Goal: Task Accomplishment & Management: Manage account settings

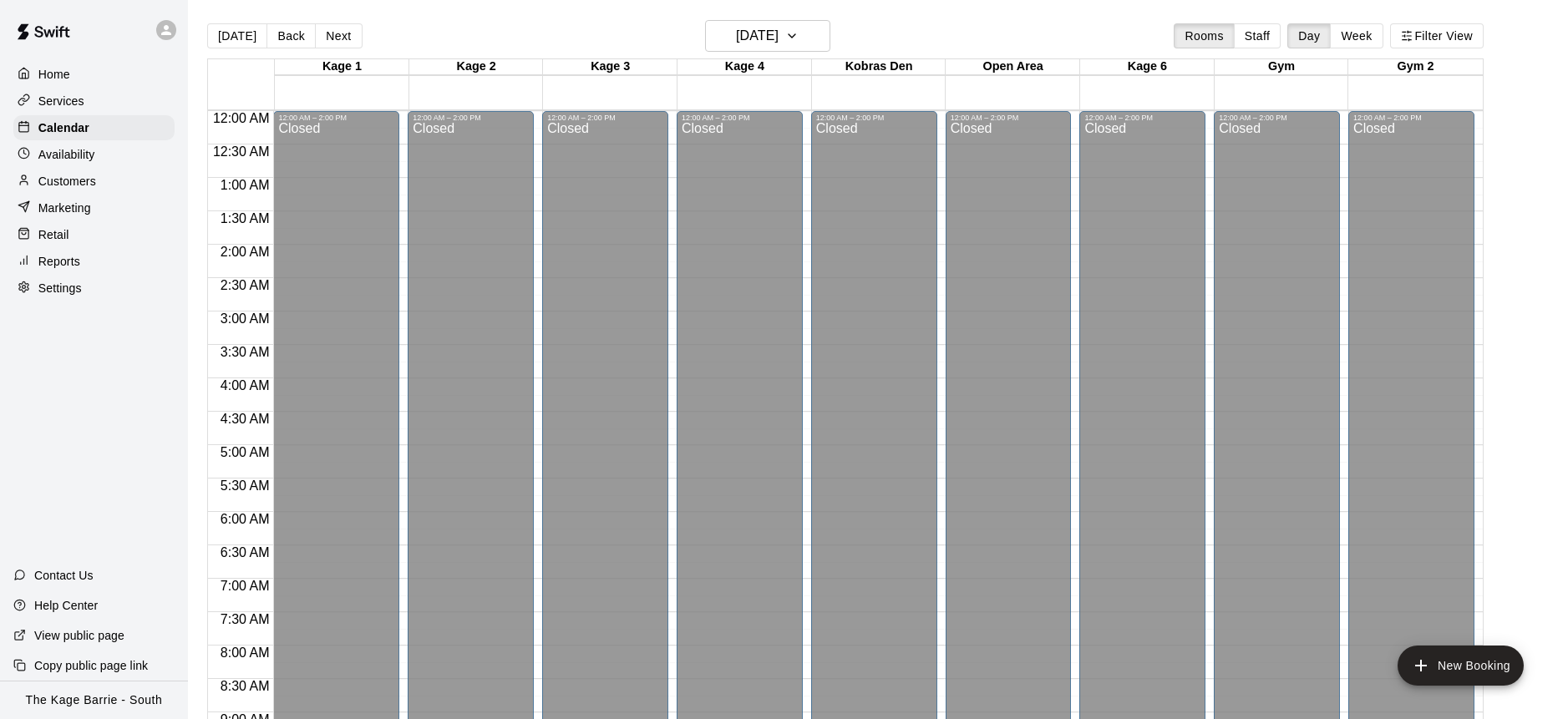
scroll to position [896, 0]
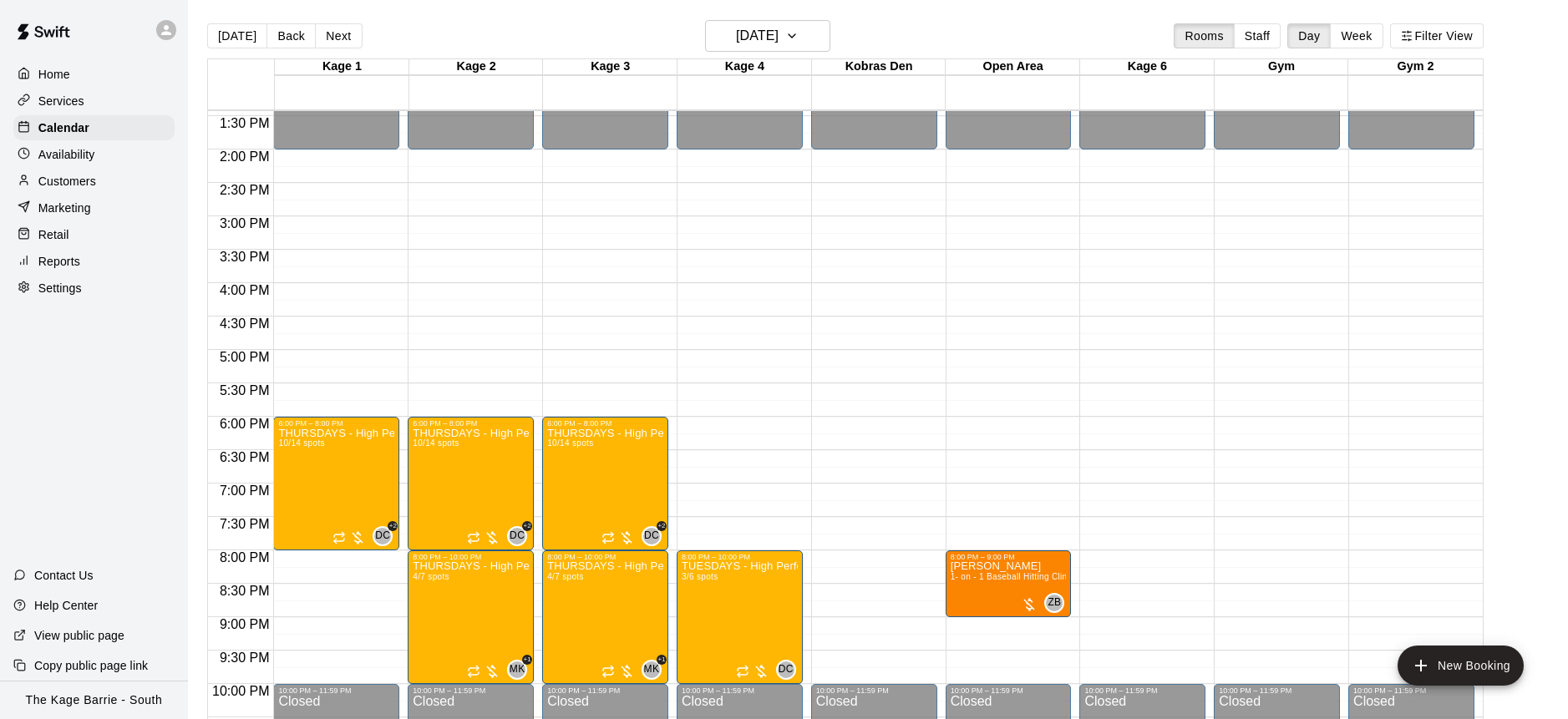
click at [253, 42] on button "[DATE]" at bounding box center [237, 36] width 60 height 25
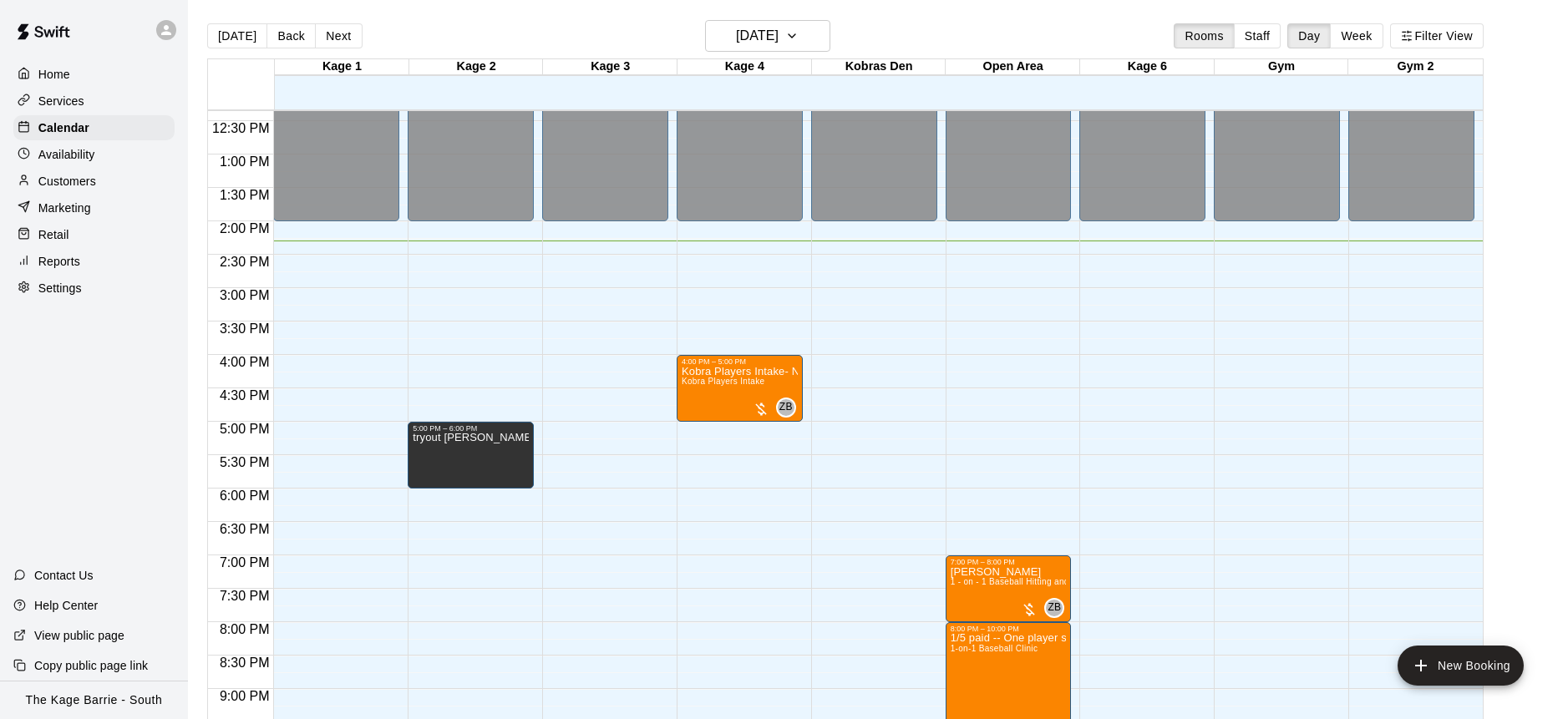
scroll to position [827, 0]
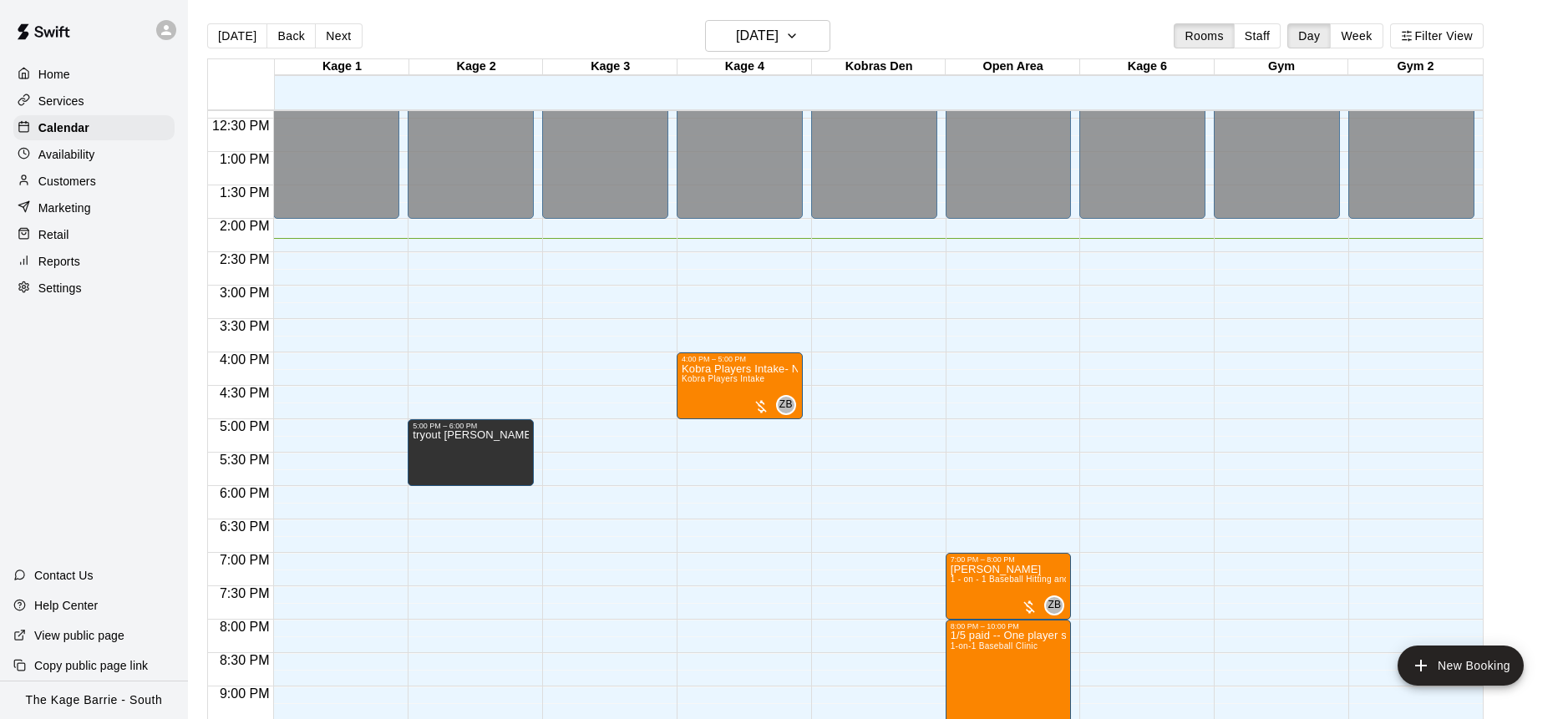
click at [332, 39] on button "Next" at bounding box center [338, 36] width 47 height 25
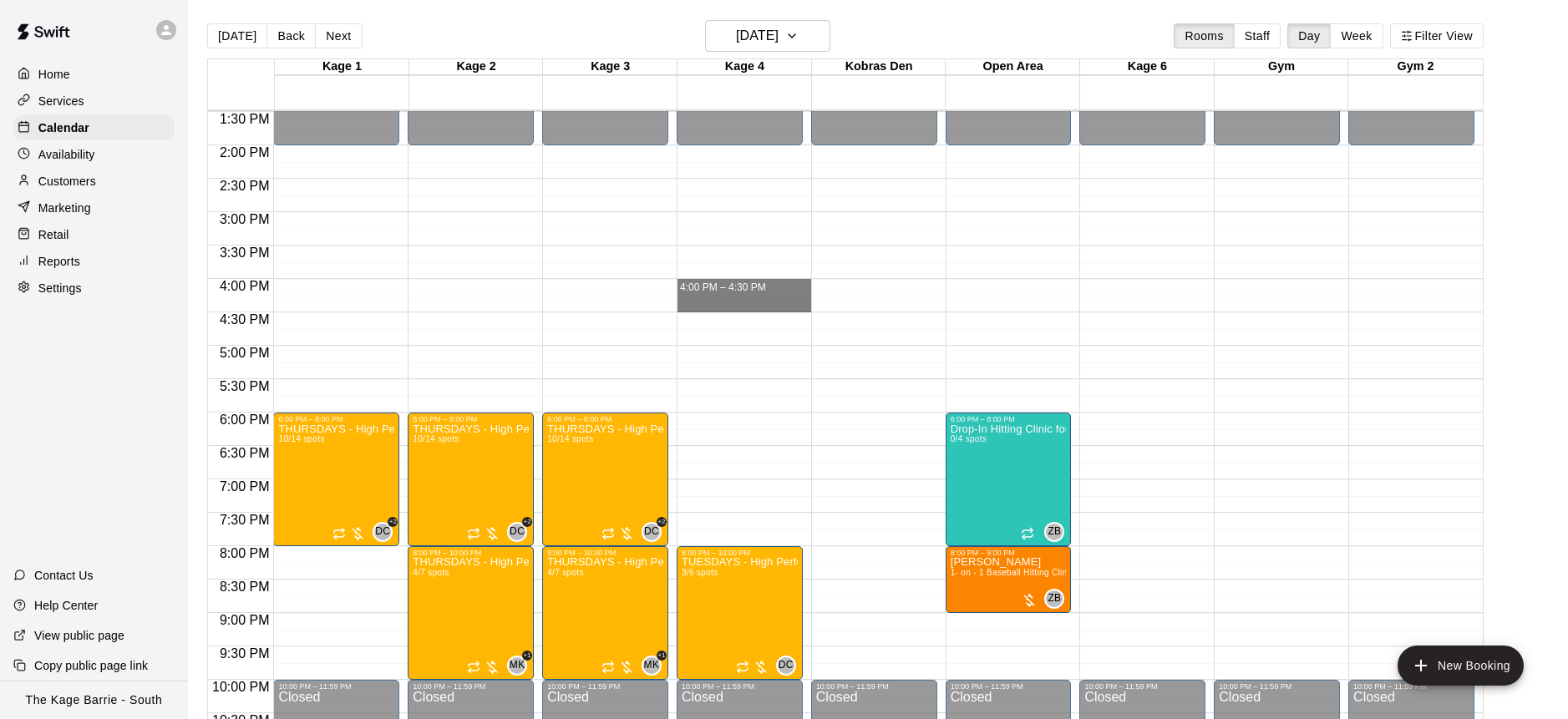
scroll to position [903, 0]
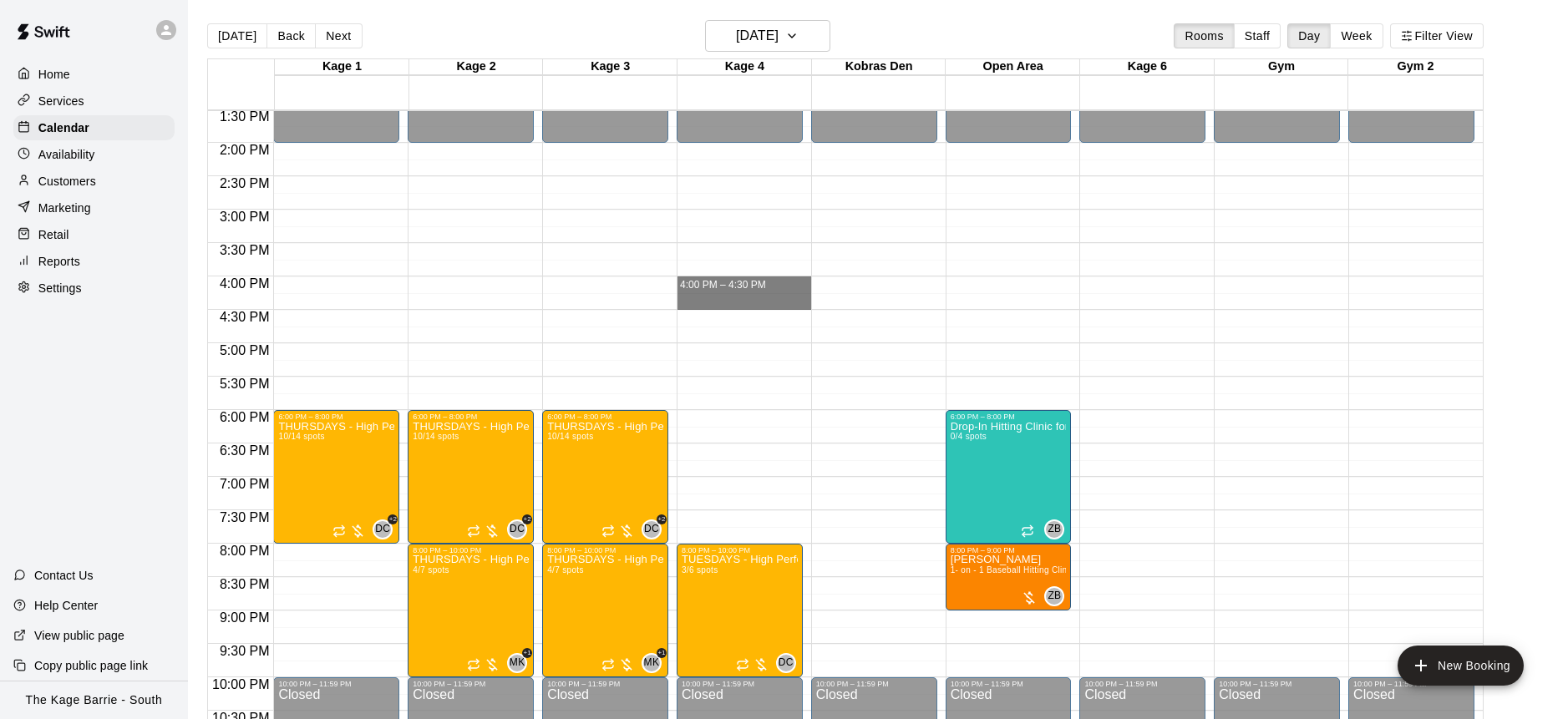
drag, startPoint x: 718, startPoint y: 280, endPoint x: 744, endPoint y: 305, distance: 36.1
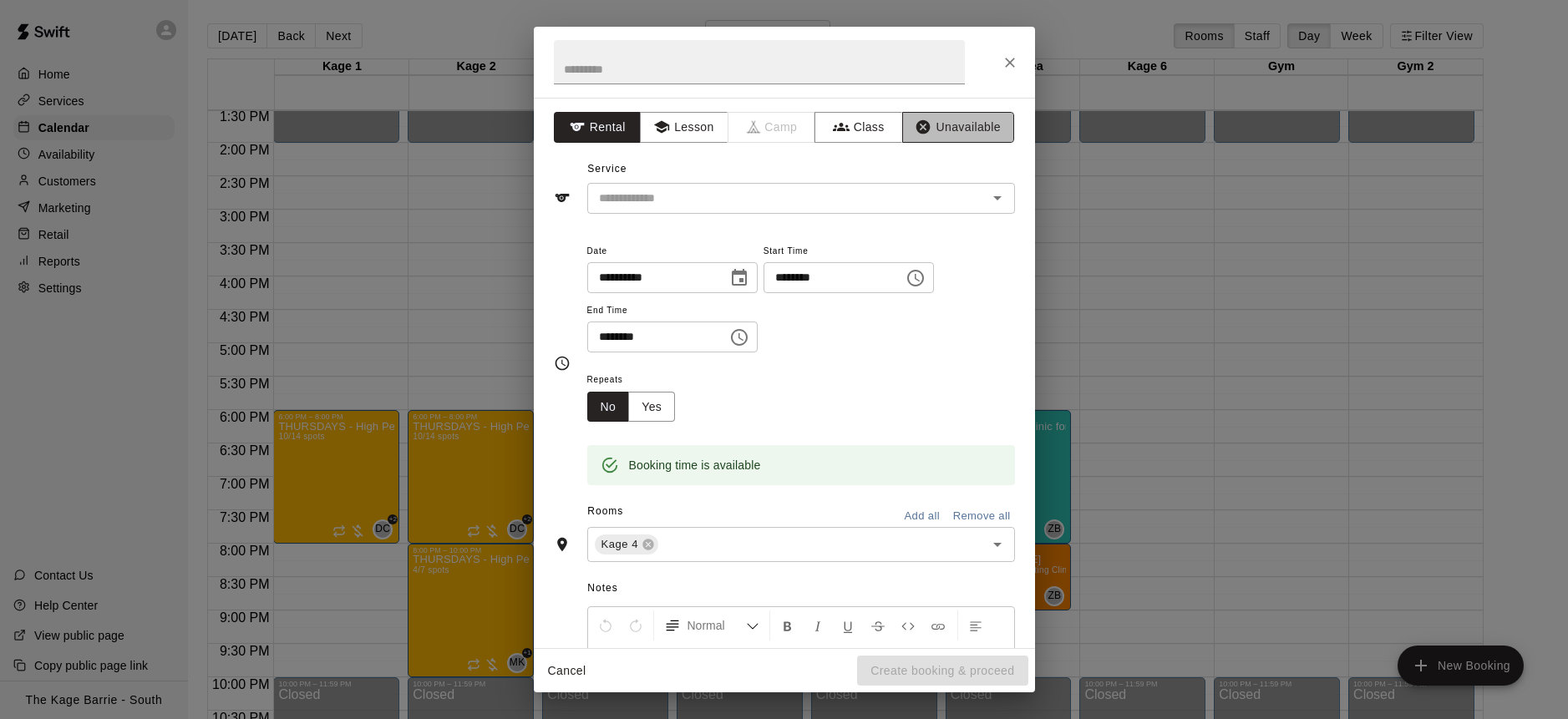
click at [969, 135] on button "Unavailable" at bounding box center [958, 127] width 112 height 30
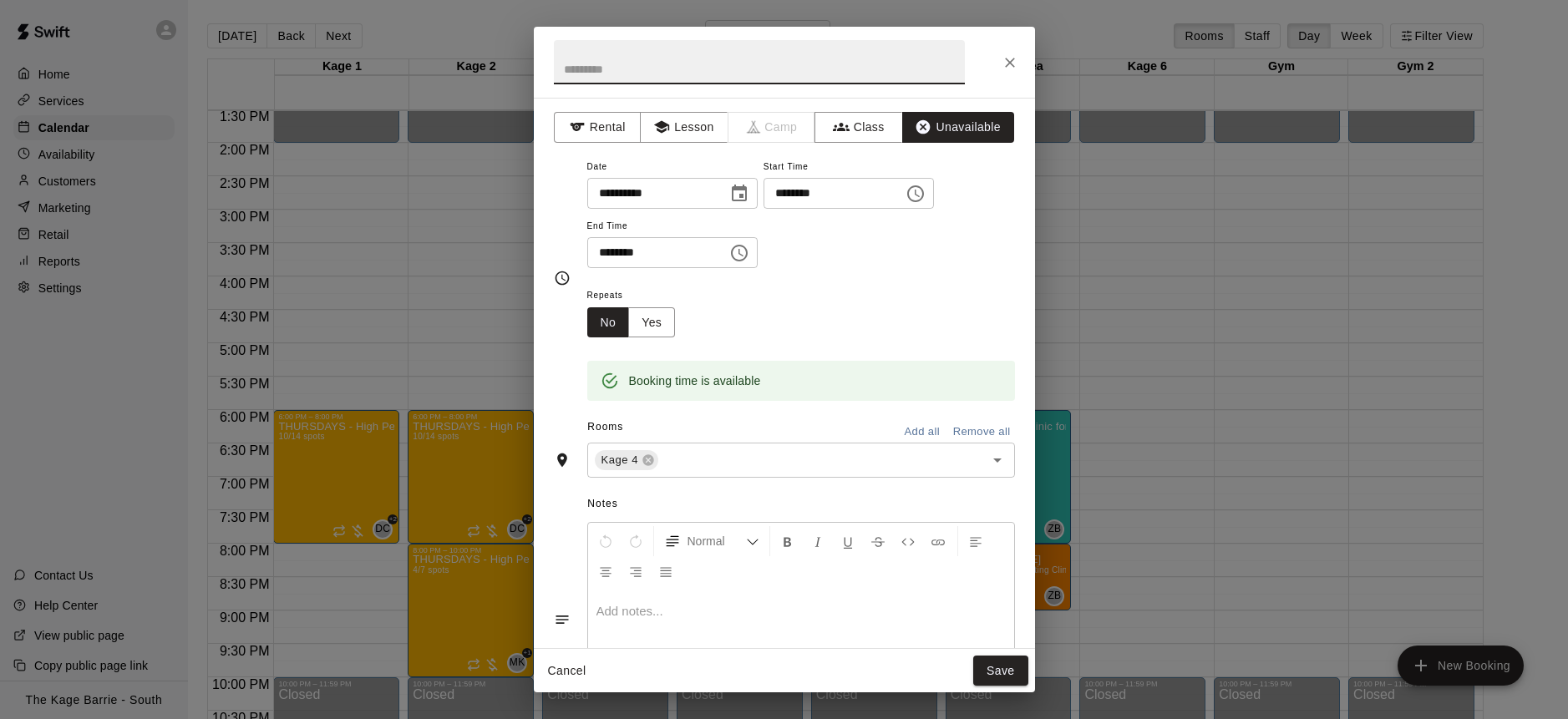
click at [807, 79] on input "text" at bounding box center [759, 62] width 411 height 44
type input "*"
type input "**********"
click at [1004, 670] on button "Save" at bounding box center [1001, 671] width 56 height 30
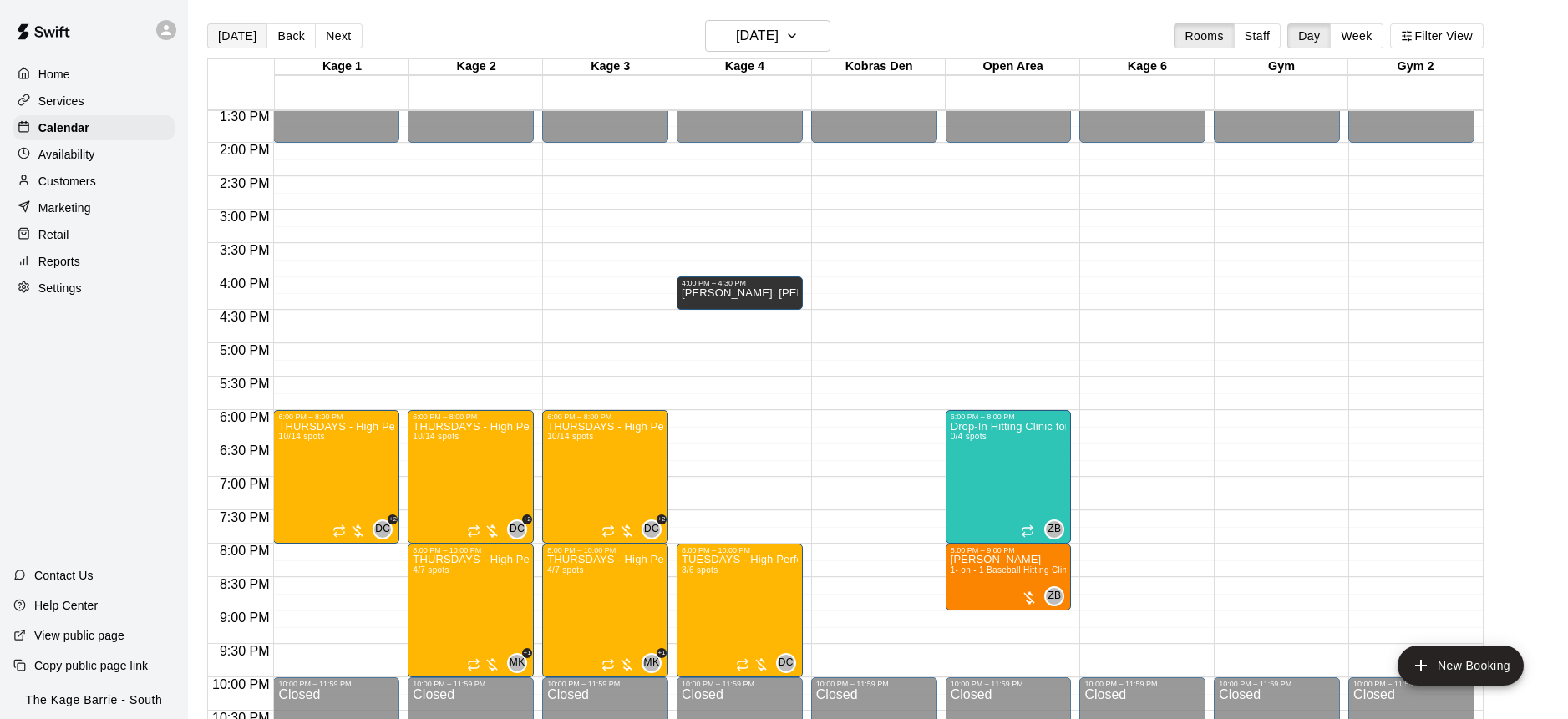
click at [243, 38] on button "[DATE]" at bounding box center [237, 36] width 60 height 25
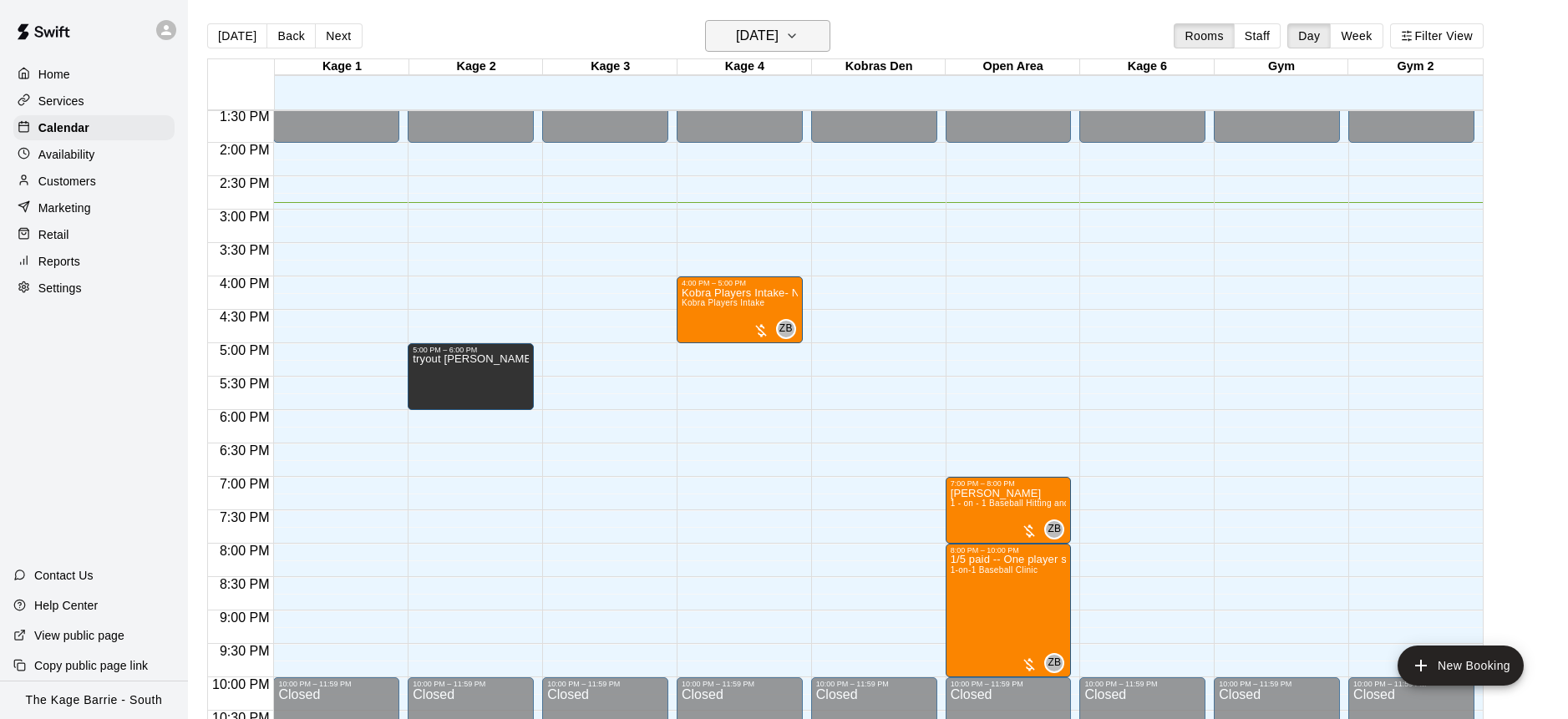
click at [798, 34] on icon "button" at bounding box center [791, 36] width 13 height 20
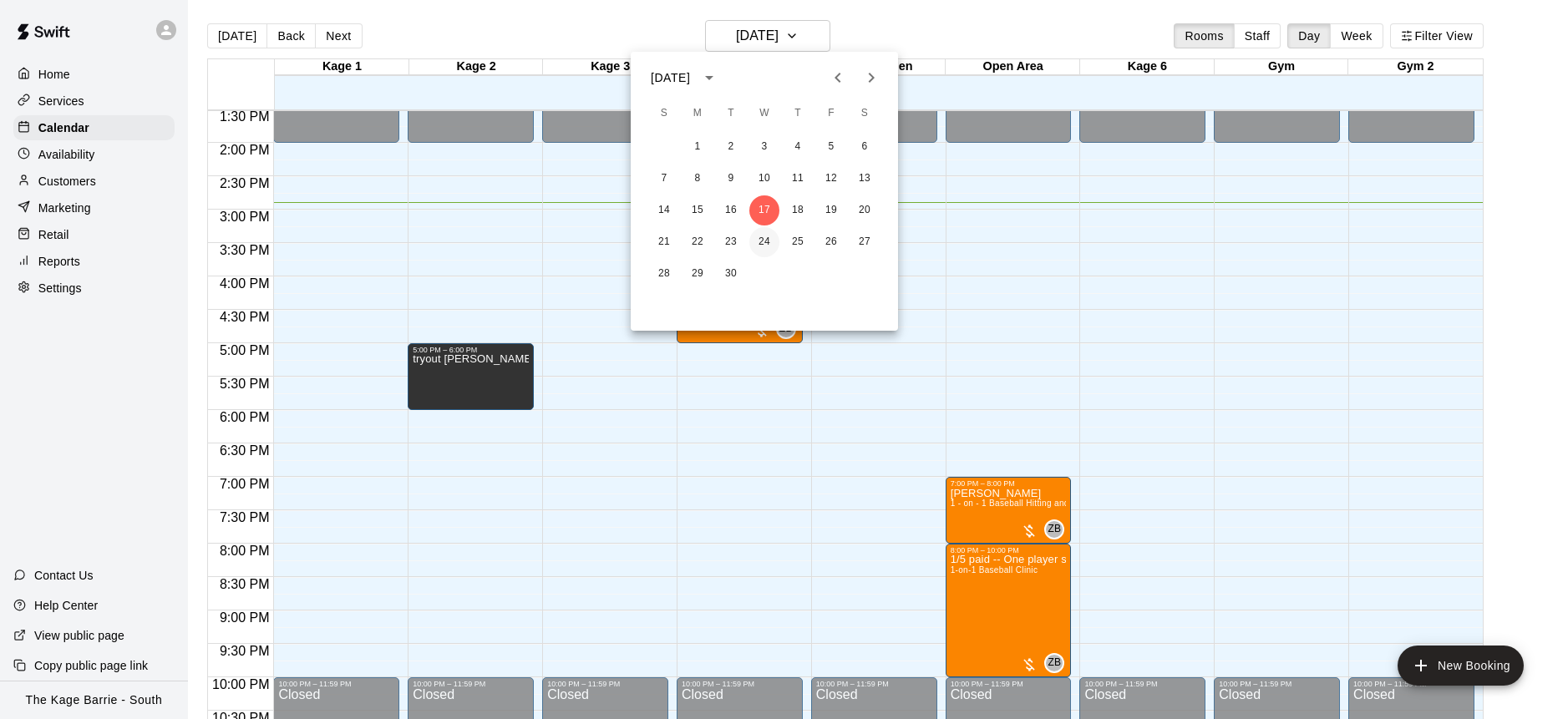
click at [771, 241] on button "24" at bounding box center [764, 243] width 30 height 30
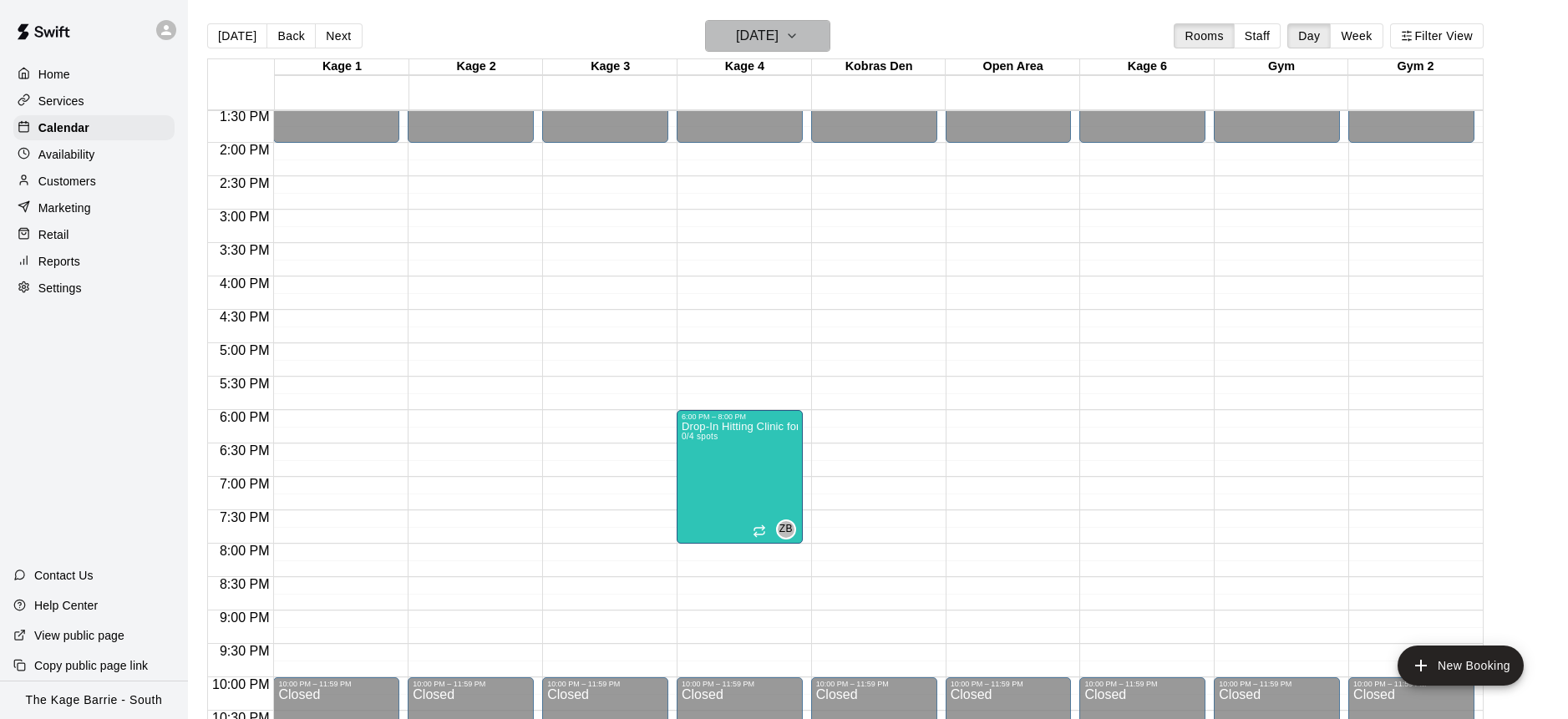
click at [798, 30] on icon "button" at bounding box center [791, 36] width 13 height 20
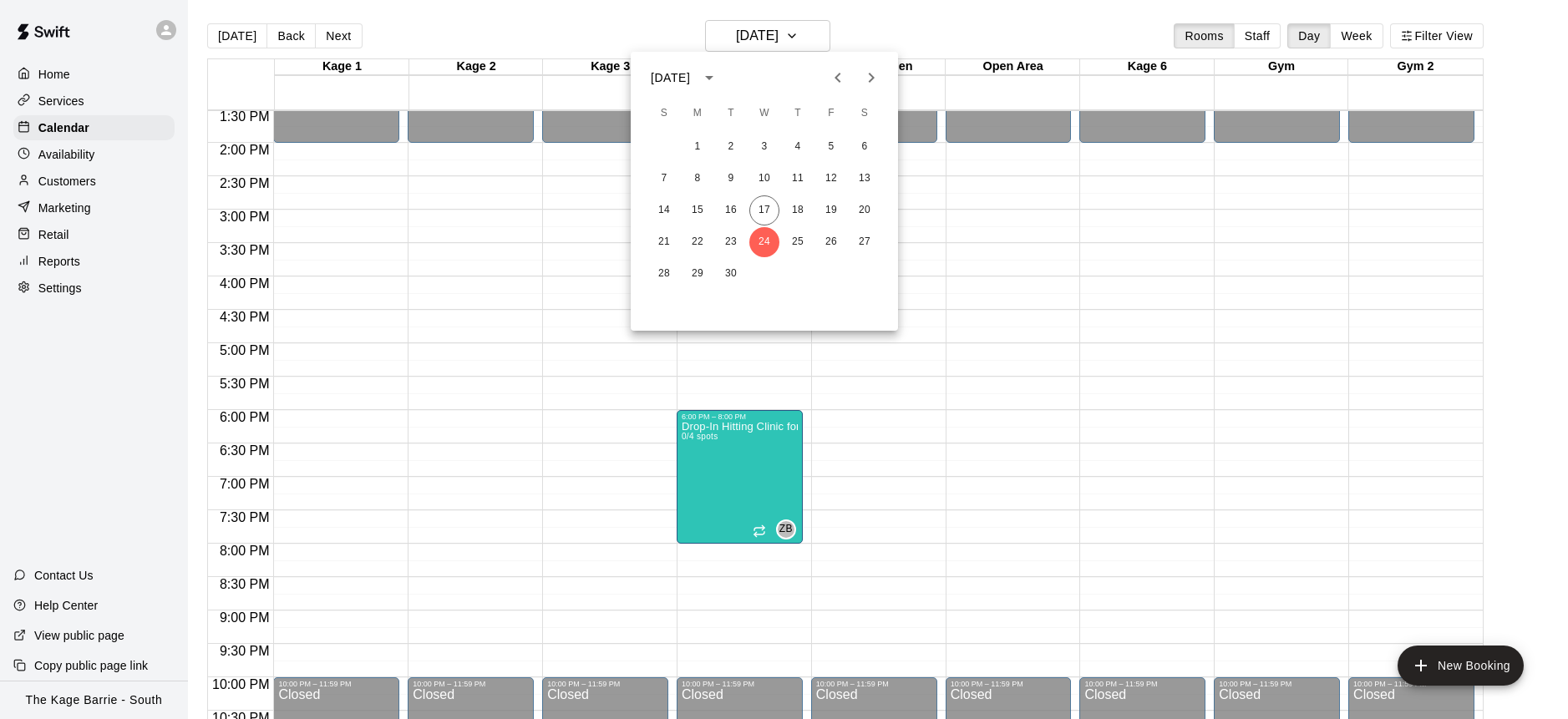
click at [882, 66] on button "Next month" at bounding box center [871, 77] width 33 height 33
click at [767, 174] on button "8" at bounding box center [764, 179] width 30 height 30
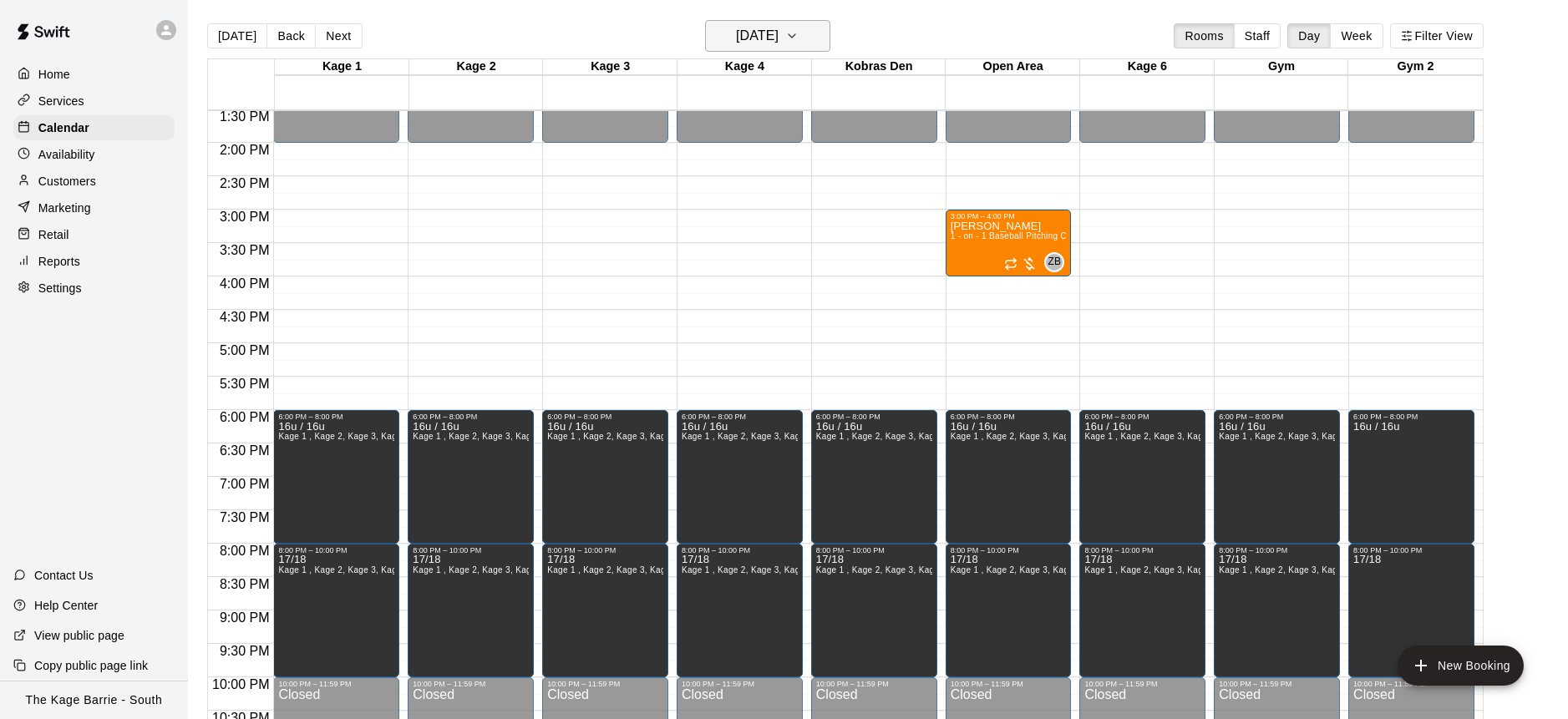
click at [798, 36] on icon "button" at bounding box center [791, 36] width 13 height 20
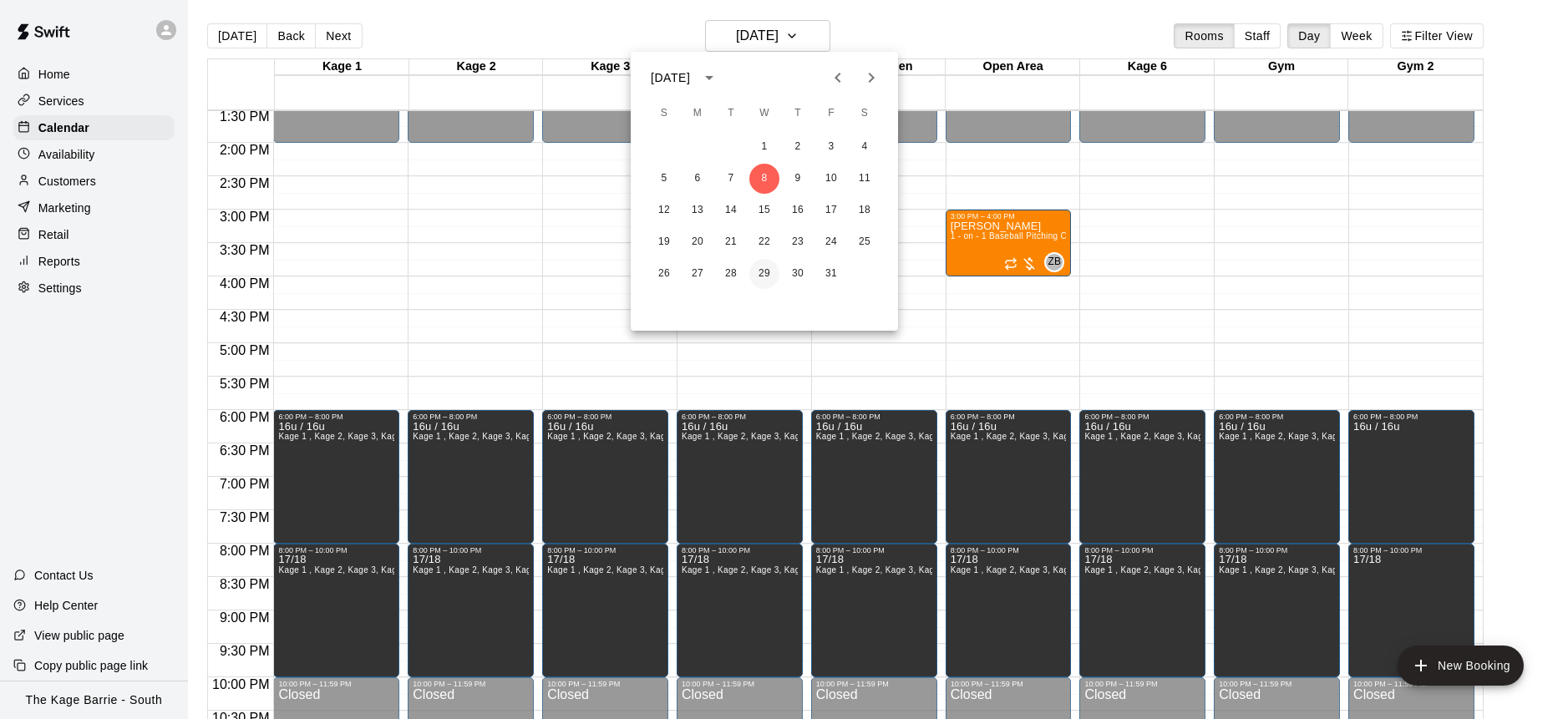
click at [764, 270] on button "29" at bounding box center [764, 274] width 30 height 30
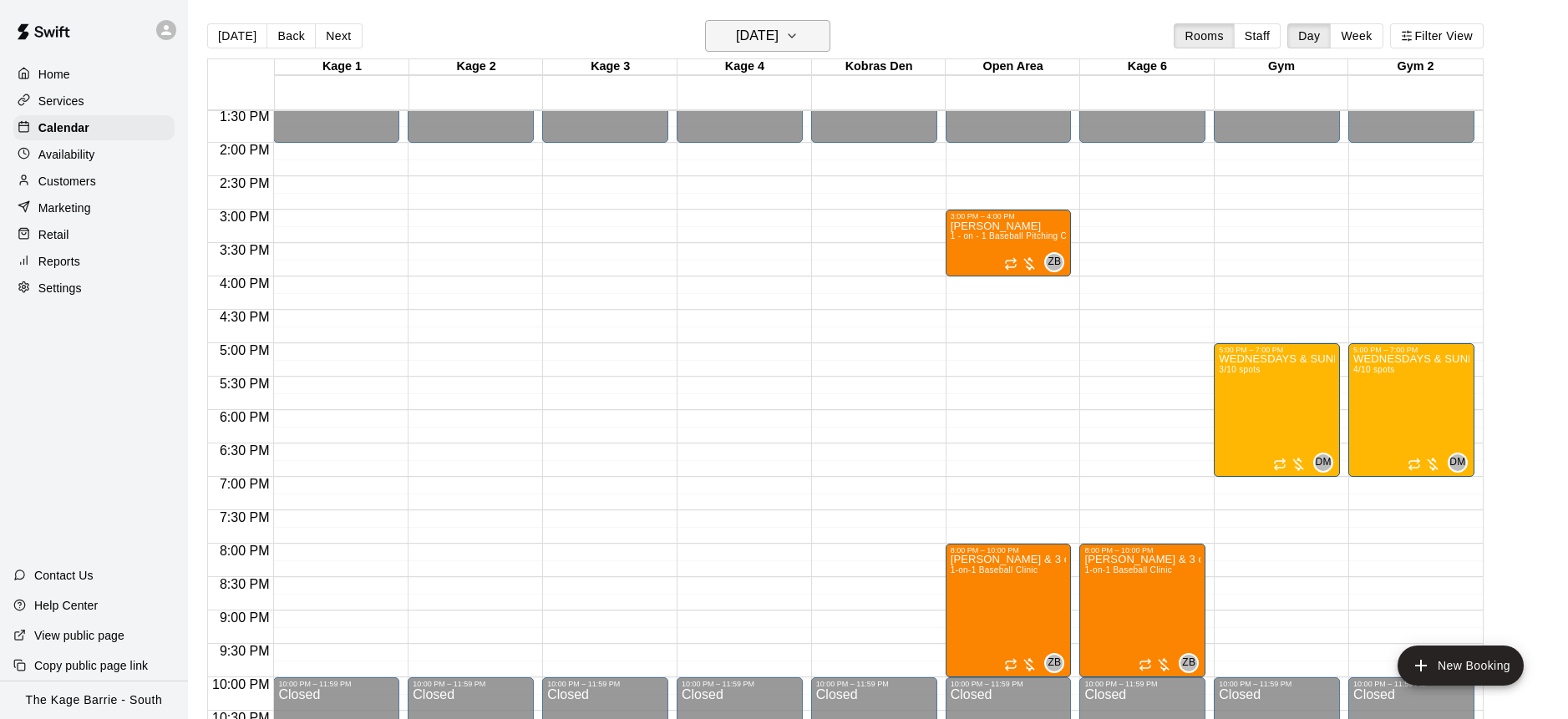
click at [798, 30] on icon "button" at bounding box center [791, 36] width 13 height 20
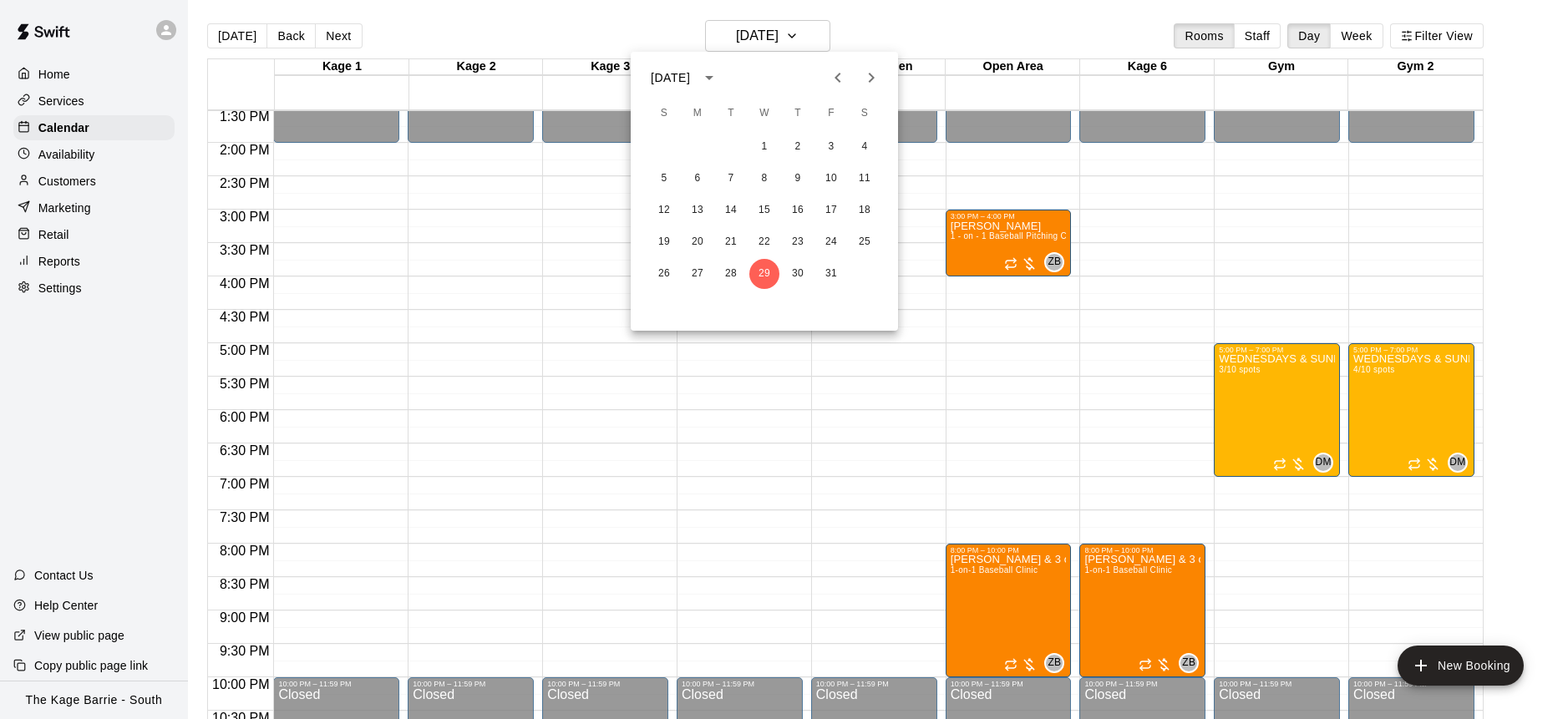
click at [870, 74] on icon "Next month" at bounding box center [872, 77] width 6 height 10
click at [766, 178] on button "5" at bounding box center [764, 179] width 30 height 30
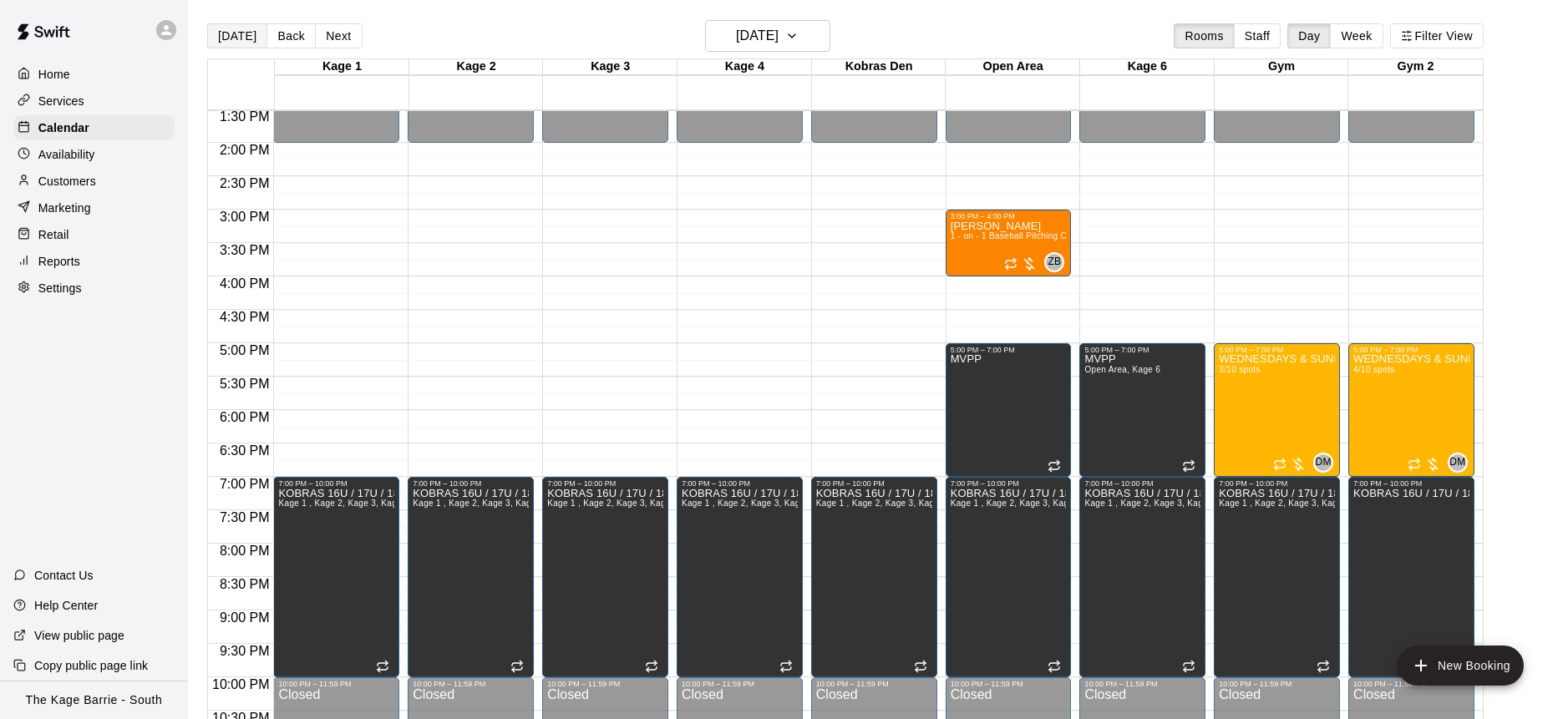
click at [239, 39] on button "[DATE]" at bounding box center [237, 36] width 60 height 25
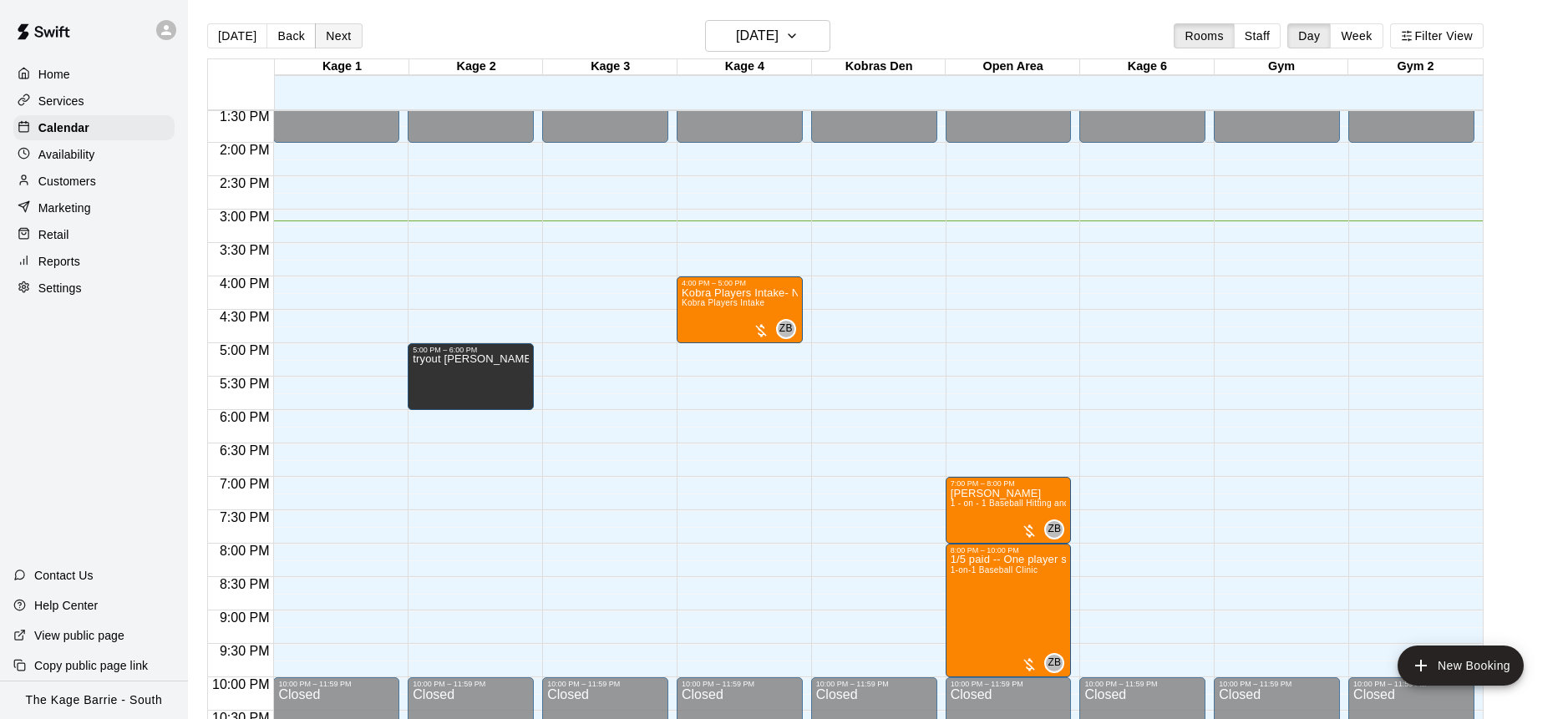
click at [340, 39] on button "Next" at bounding box center [338, 36] width 47 height 25
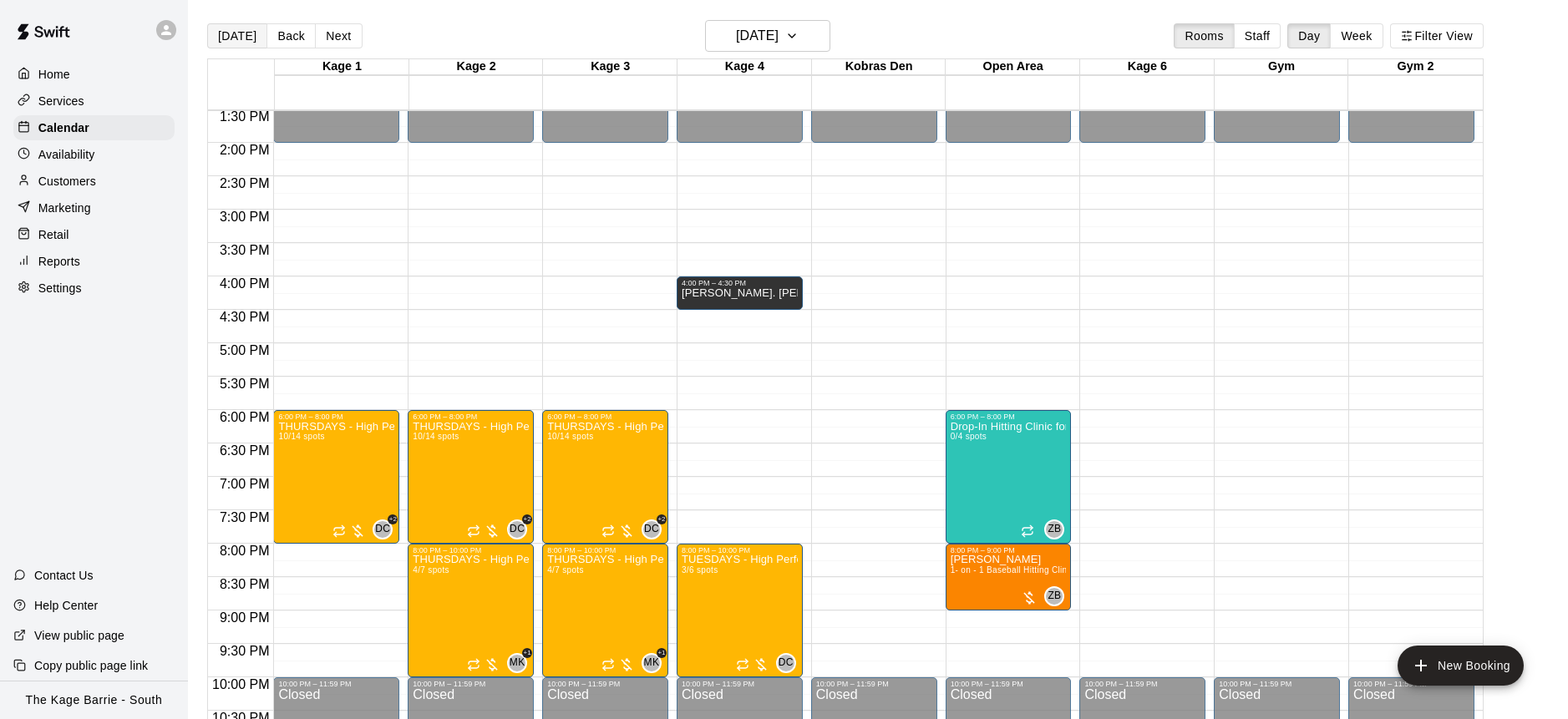
click at [247, 37] on button "[DATE]" at bounding box center [237, 36] width 60 height 25
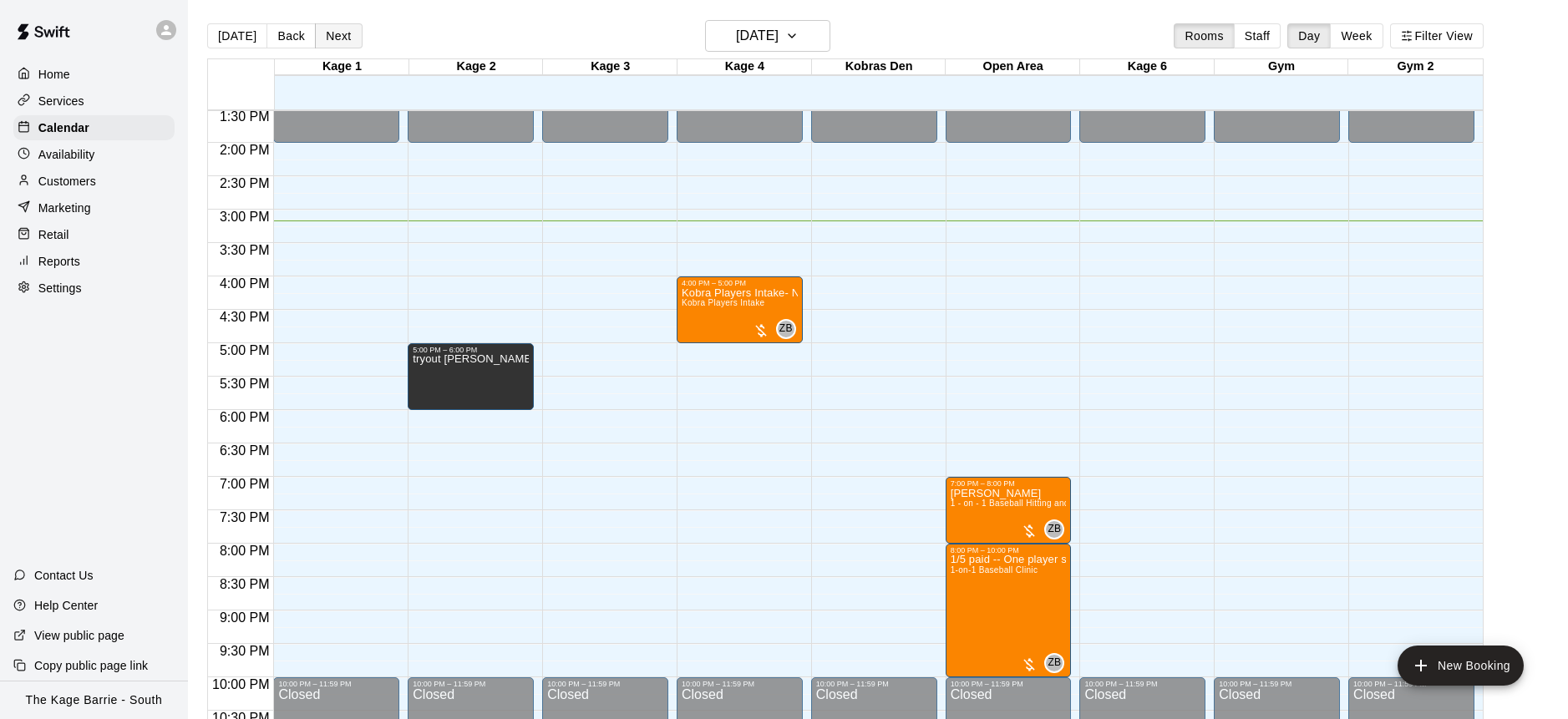
click at [318, 43] on button "Next" at bounding box center [338, 36] width 47 height 25
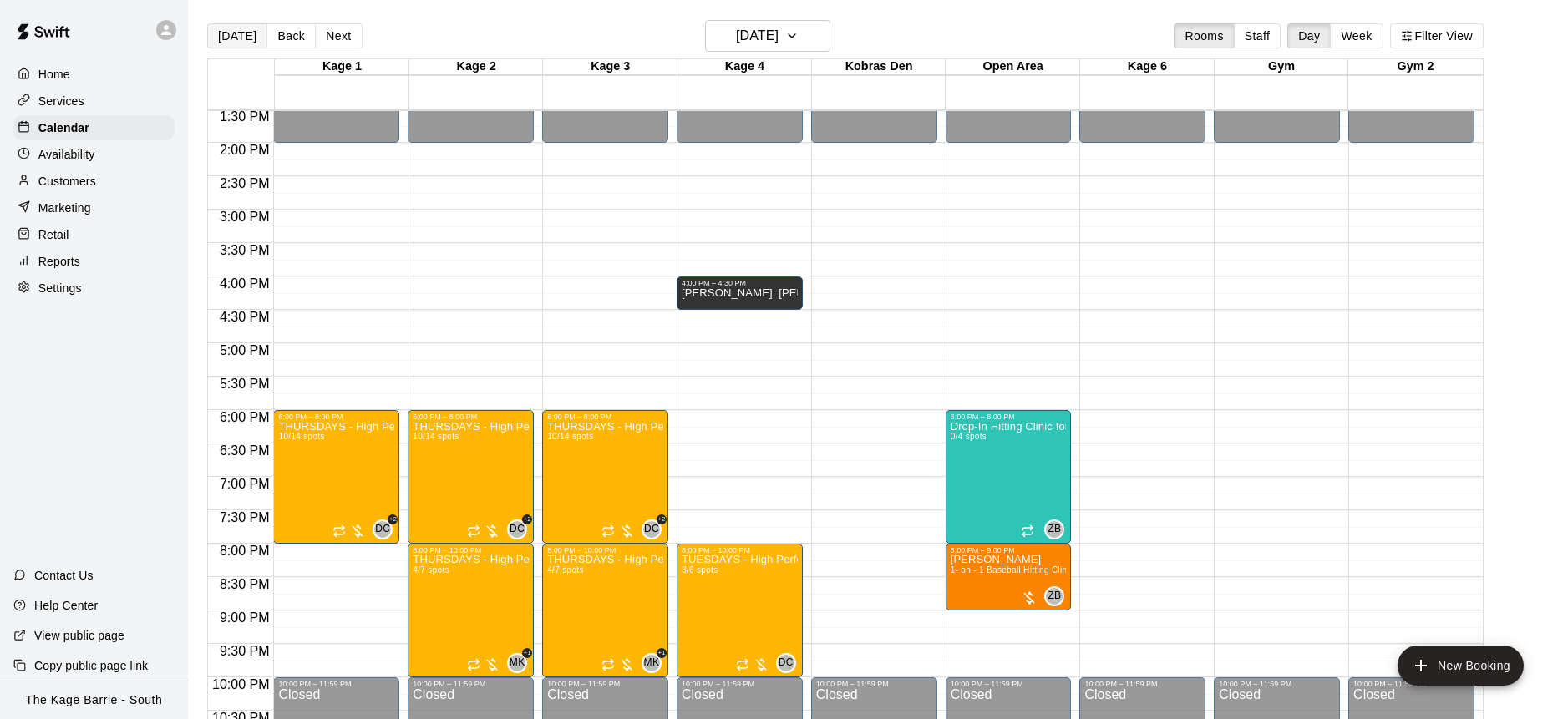
click at [230, 30] on button "[DATE]" at bounding box center [237, 36] width 60 height 25
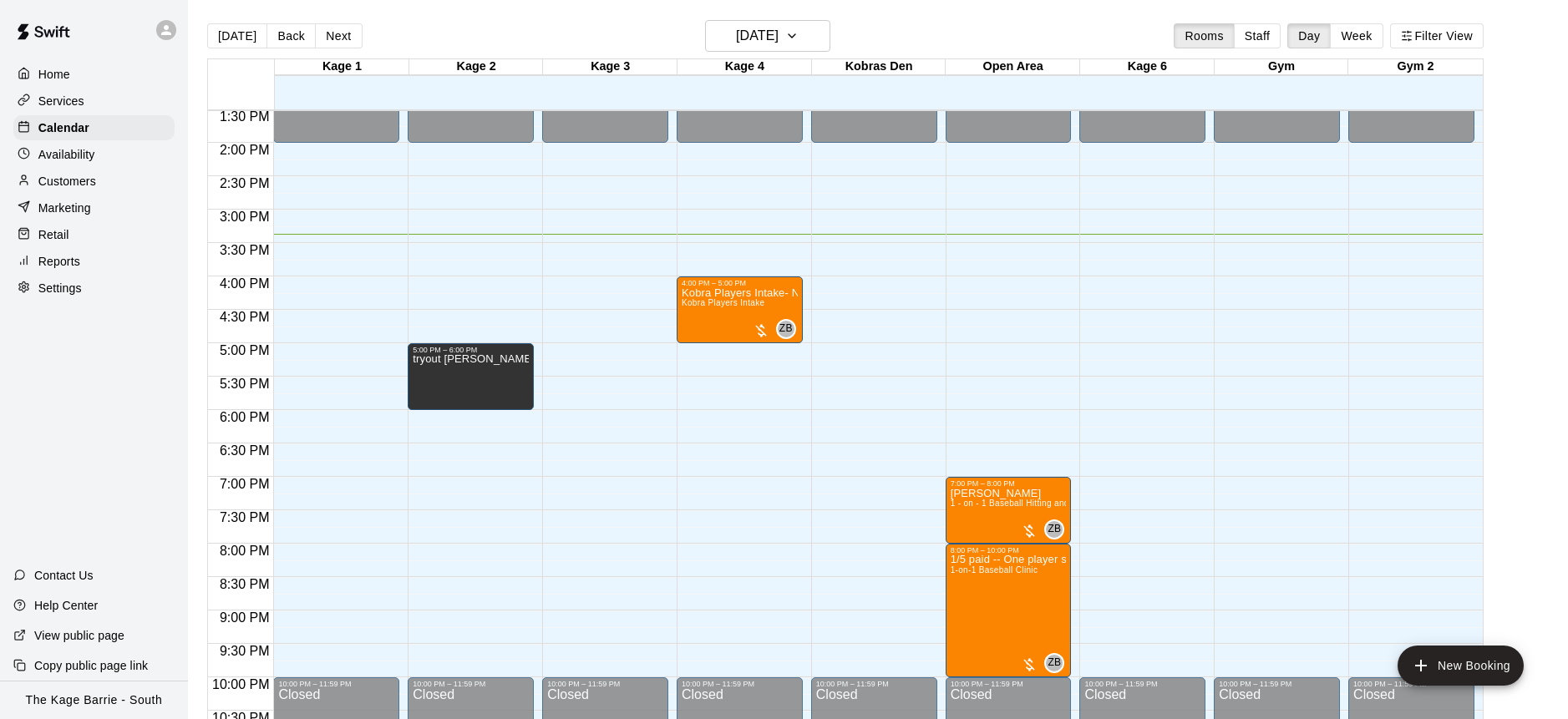
click at [96, 185] on div "Customers" at bounding box center [94, 181] width 161 height 25
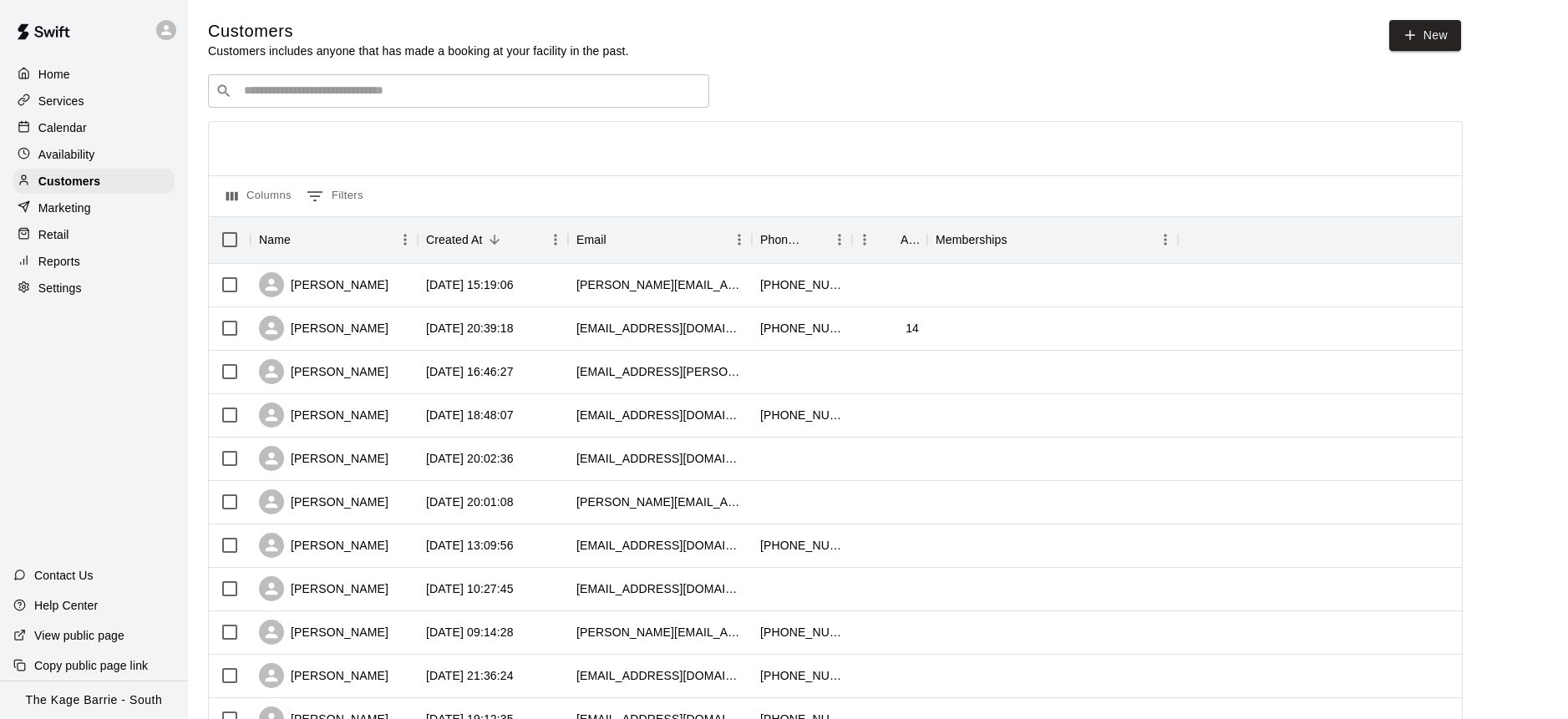
click at [371, 102] on div "​ ​" at bounding box center [458, 90] width 501 height 33
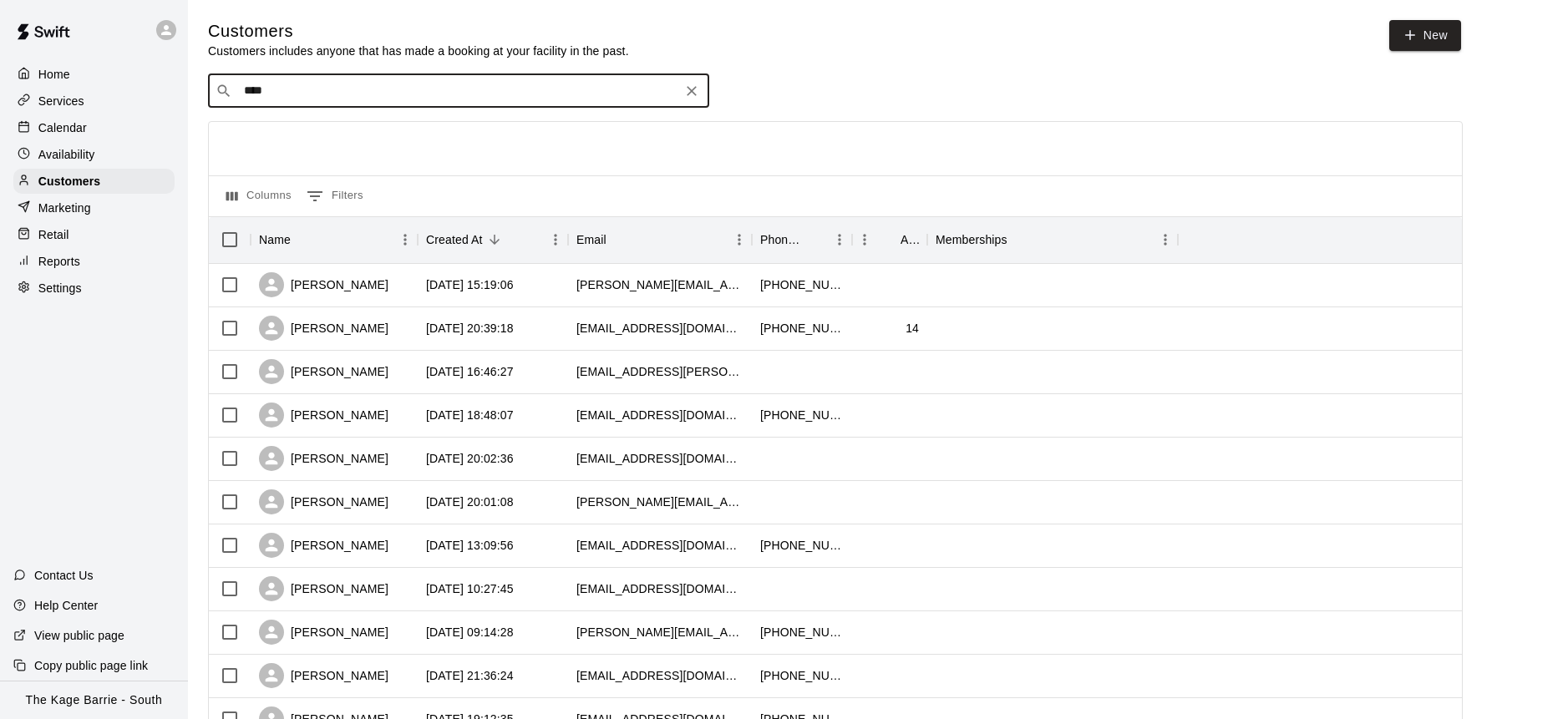
type input "*****"
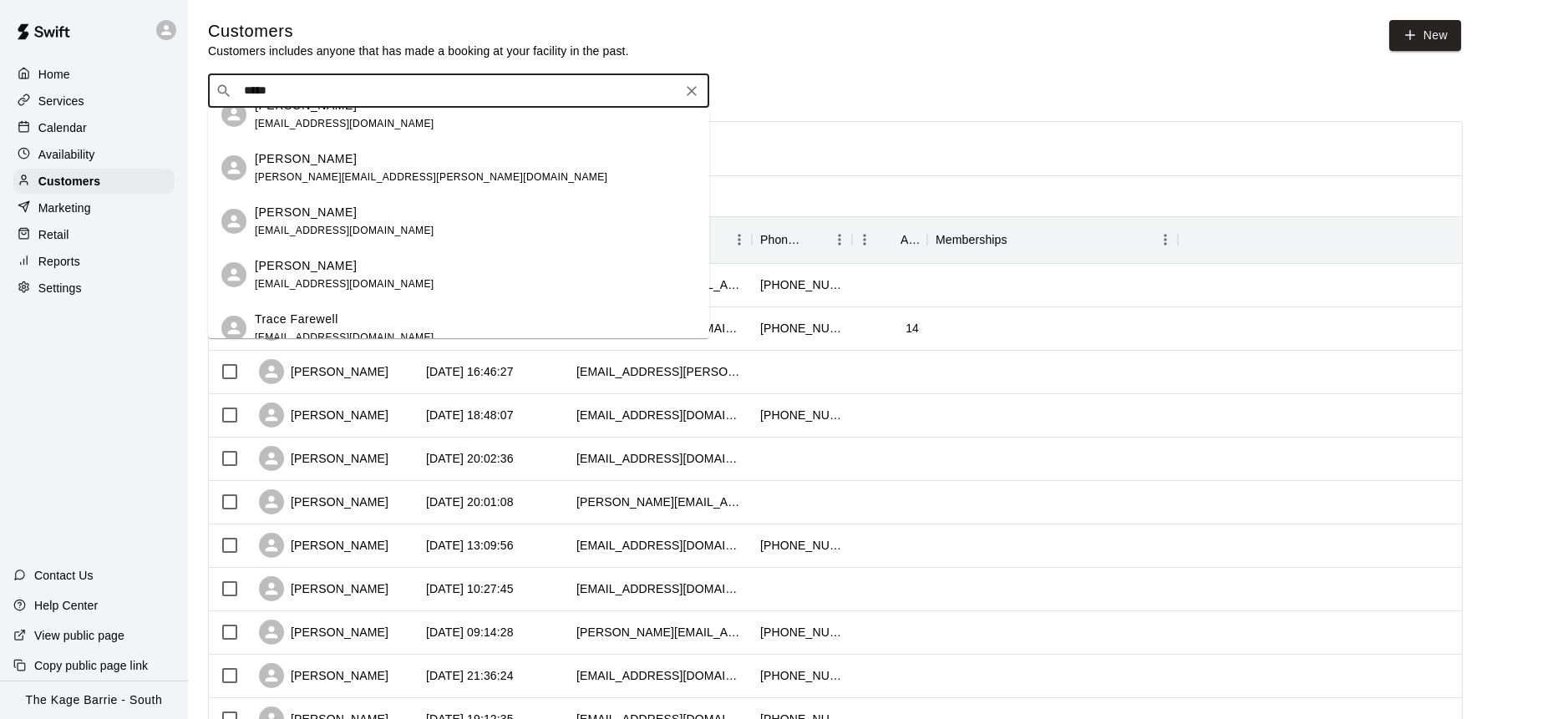
scroll to position [90, 0]
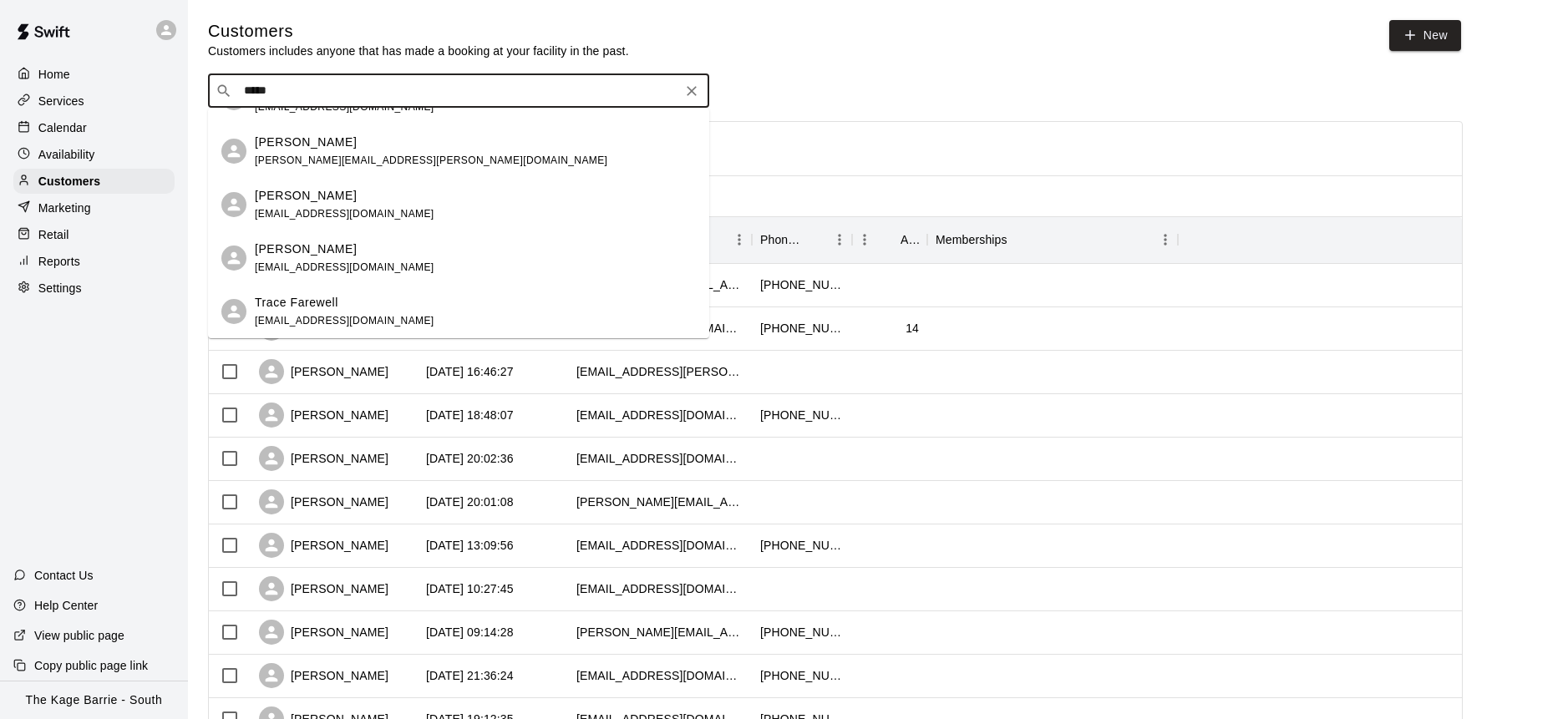
click at [383, 309] on div "Trace Farewell [EMAIL_ADDRESS][DOMAIN_NAME]" at bounding box center [475, 312] width 441 height 36
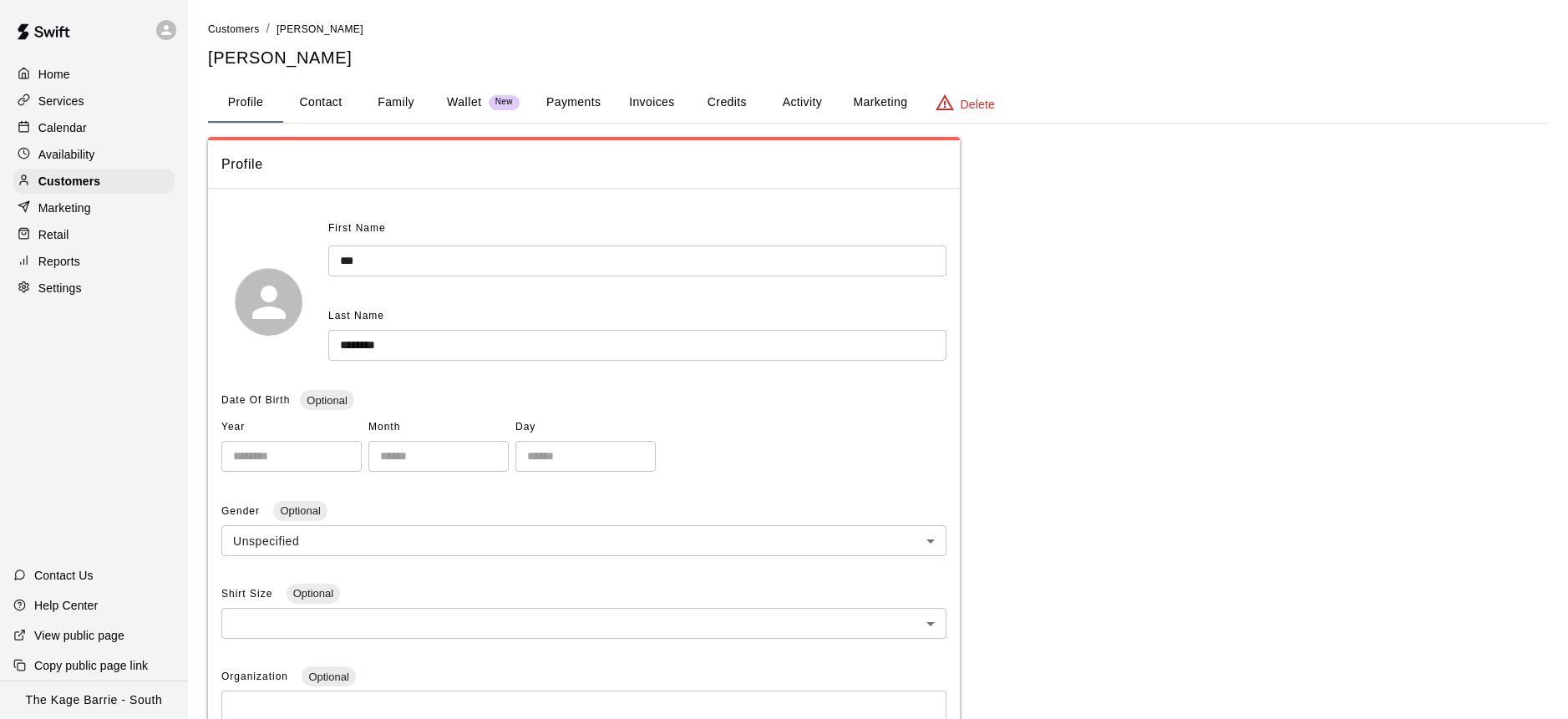
click at [328, 104] on button "Contact" at bounding box center [321, 102] width 75 height 40
select select "**"
